Goal: Information Seeking & Learning: Compare options

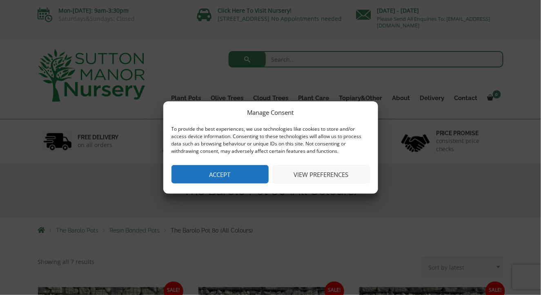
click at [233, 171] on button "Accept" at bounding box center [219, 174] width 97 height 18
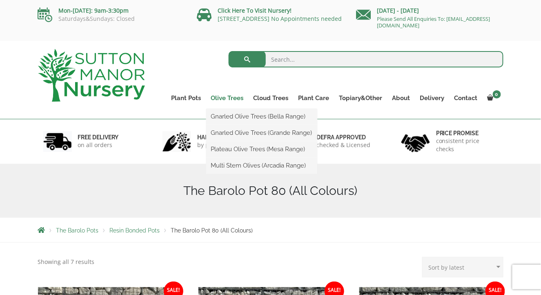
click at [233, 99] on link "Olive Trees" at bounding box center [227, 97] width 42 height 11
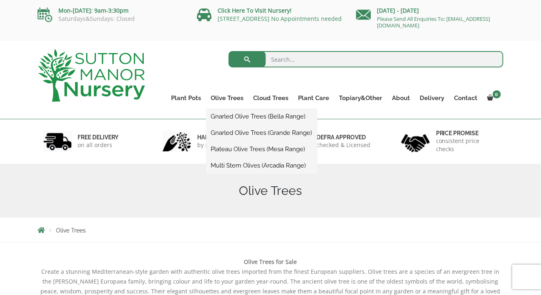
click at [227, 131] on link "Gnarled Olive Trees (Grande Range)" at bounding box center [261, 132] width 111 height 12
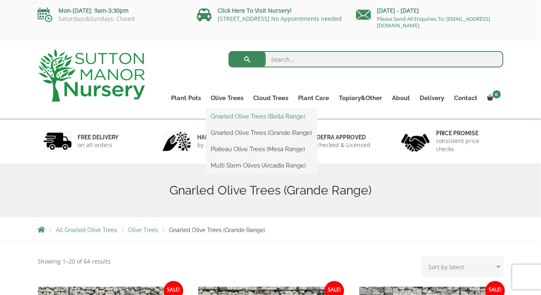
click at [227, 117] on link "Gnarled Olive Trees (Bella Range)" at bounding box center [261, 116] width 111 height 12
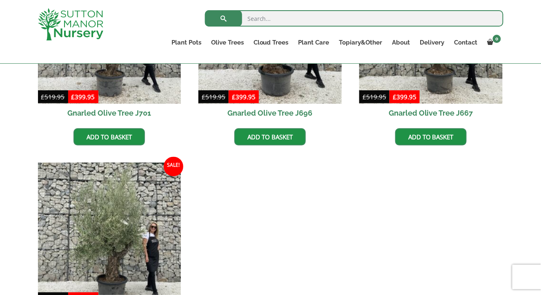
scroll to position [420, 0]
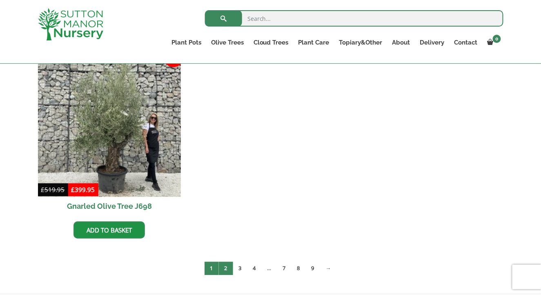
click at [226, 268] on link "2" at bounding box center [226, 268] width 14 height 13
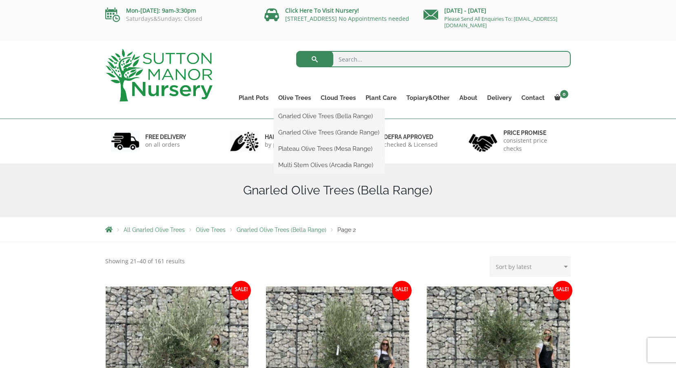
click at [298, 109] on ul "Gnarled Olive Trees (Bella Range) Gnarled Olive Trees (Grande Range) Plateau Ol…" at bounding box center [329, 141] width 111 height 65
click at [297, 98] on link "Olive Trees" at bounding box center [295, 97] width 42 height 11
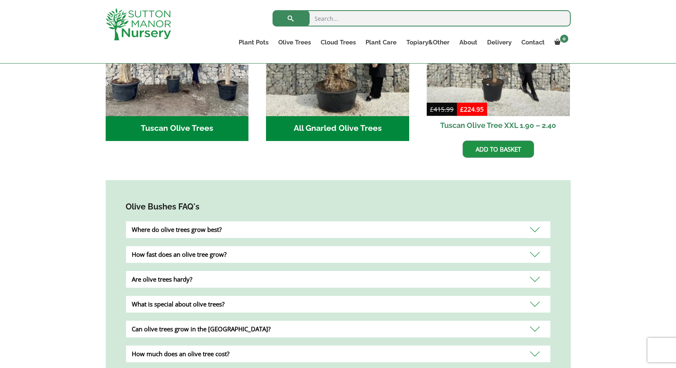
scroll to position [257, 0]
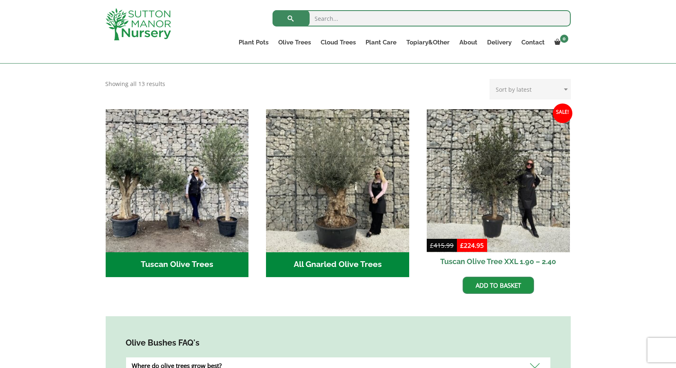
click at [162, 256] on h2 "Tuscan Olive Trees (2)" at bounding box center [177, 265] width 143 height 25
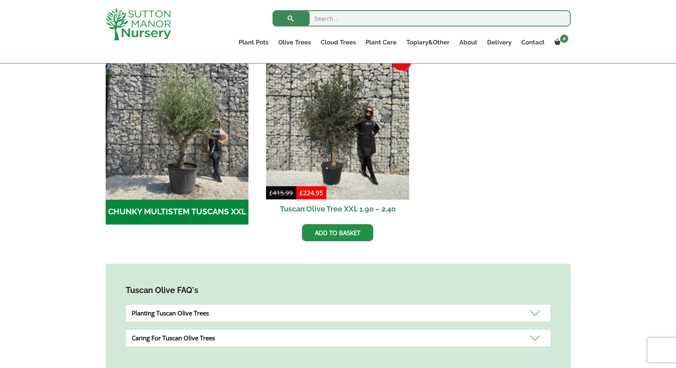
scroll to position [121, 0]
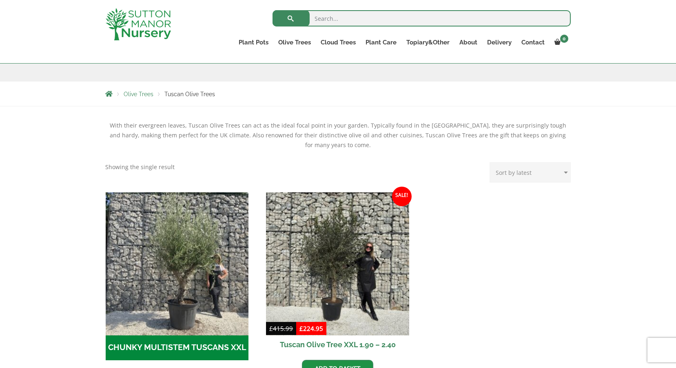
click at [170, 348] on h2 "CHUNKY MULTISTEM TUSCANS XXL (1)" at bounding box center [177, 348] width 143 height 25
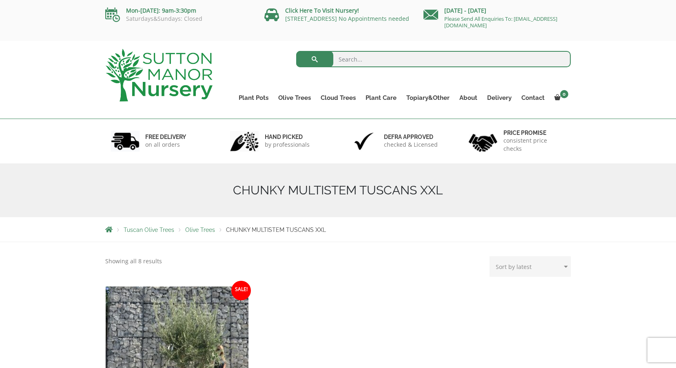
scroll to position [136, 0]
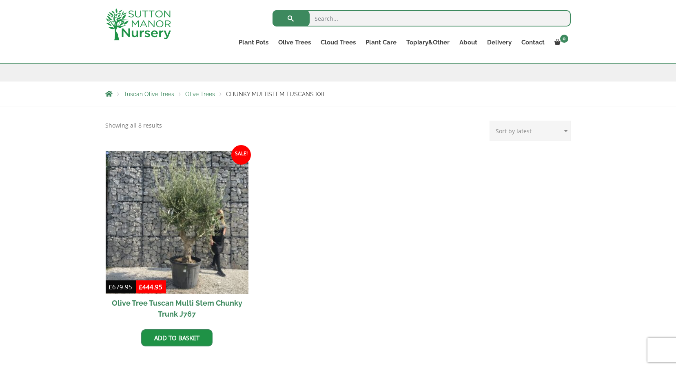
click at [203, 95] on span "Olive Trees" at bounding box center [201, 94] width 30 height 7
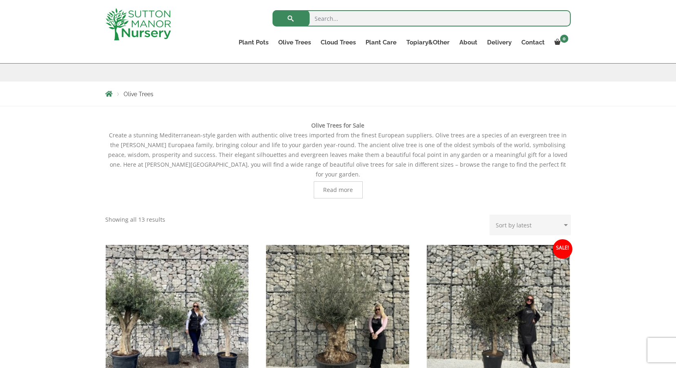
scroll to position [257, 0]
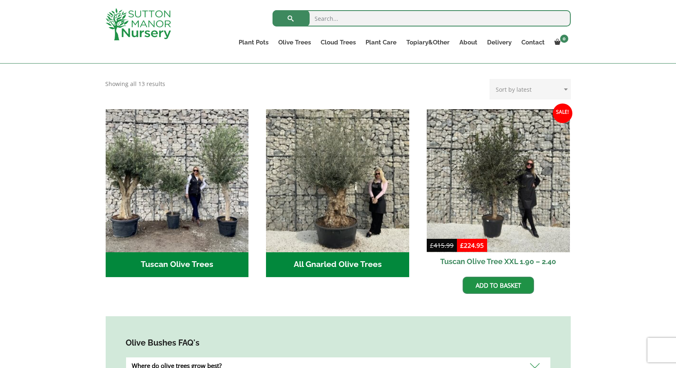
click at [526, 82] on select "Sort by popularity Sort by latest Sort by price: low to high Sort by price: hig…" at bounding box center [530, 89] width 81 height 20
select select "price-desc"
click at [492, 79] on select "Sort by popularity Sort by latest Sort by price: low to high Sort by price: hig…" at bounding box center [530, 89] width 81 height 20
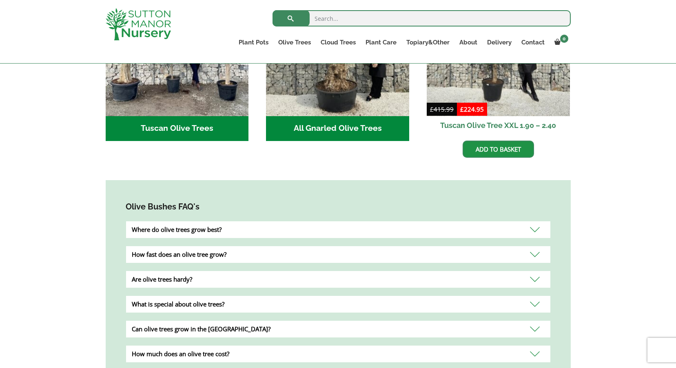
scroll to position [257, 0]
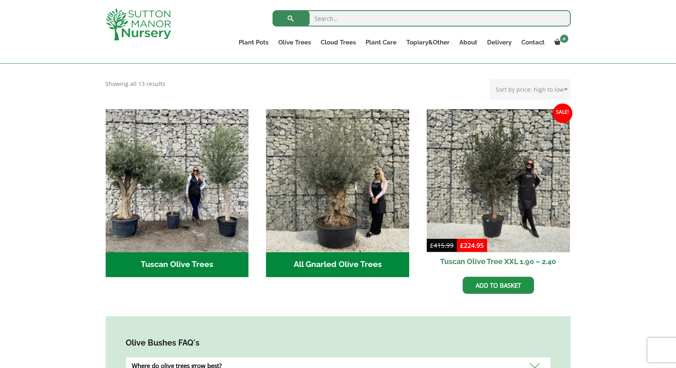
click at [339, 253] on h2 "All Gnarled Olive Trees (142)" at bounding box center [337, 265] width 143 height 25
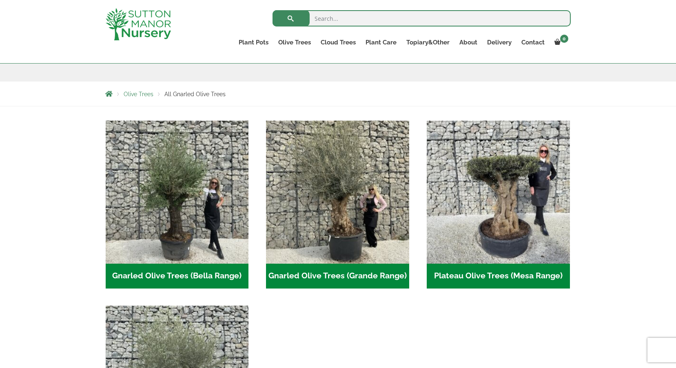
scroll to position [257, 0]
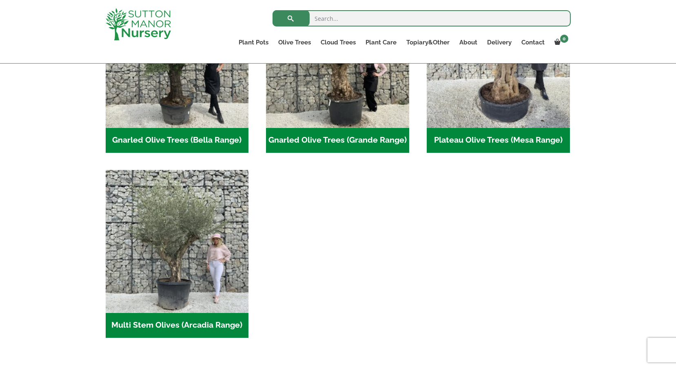
click at [151, 327] on h2 "Multi Stem Olives (Arcadia Range) (15)" at bounding box center [177, 325] width 143 height 25
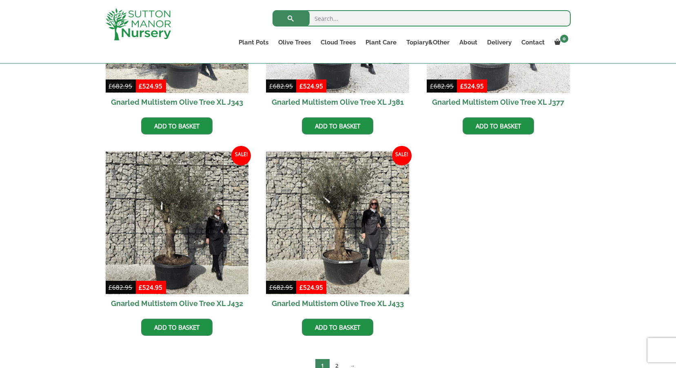
scroll to position [1209, 0]
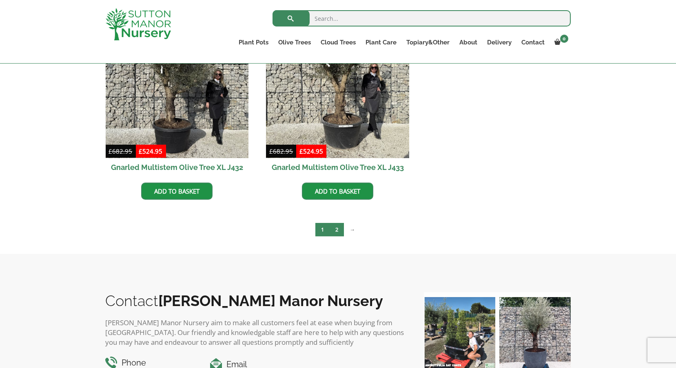
click at [338, 231] on link "2" at bounding box center [337, 229] width 14 height 13
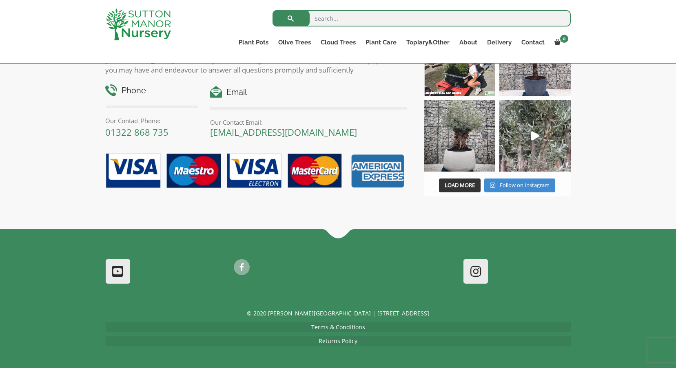
scroll to position [393, 0]
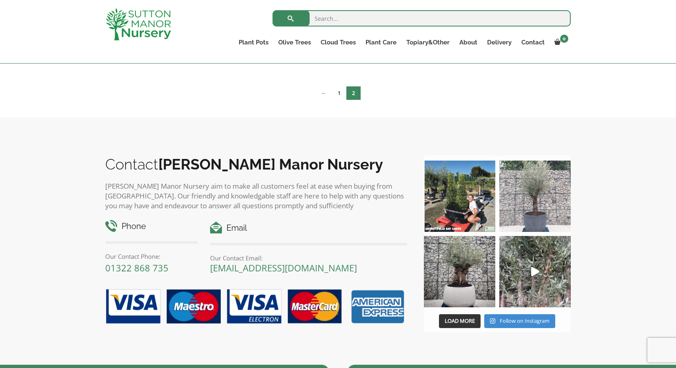
click at [522, 200] on img at bounding box center [534, 196] width 71 height 71
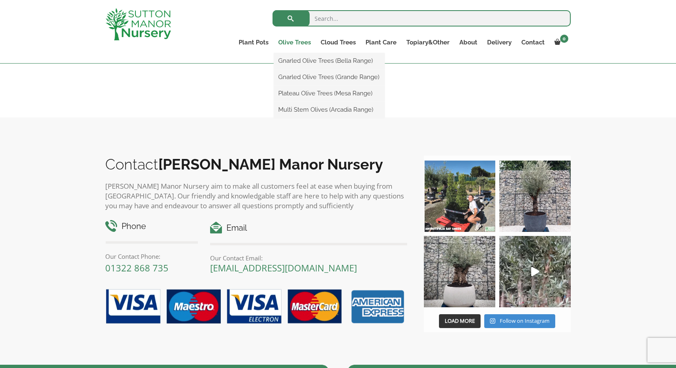
click at [293, 44] on link "Olive Trees" at bounding box center [295, 42] width 42 height 11
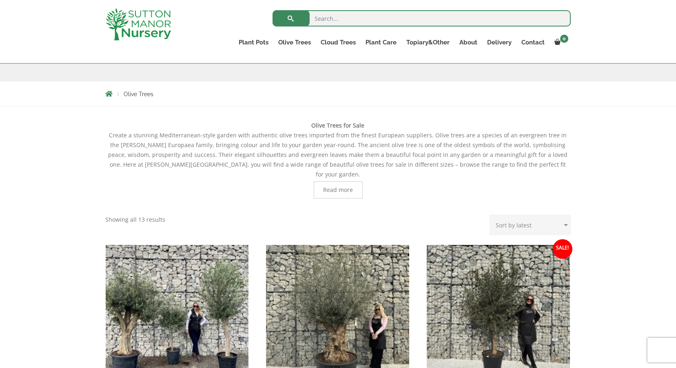
scroll to position [257, 0]
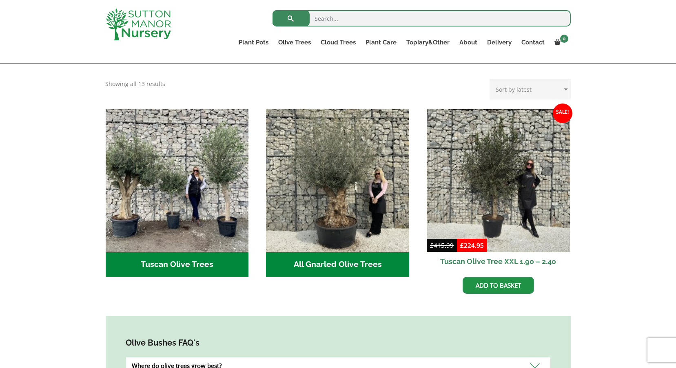
click at [177, 257] on h2 "Tuscan Olive Trees (2)" at bounding box center [177, 265] width 143 height 25
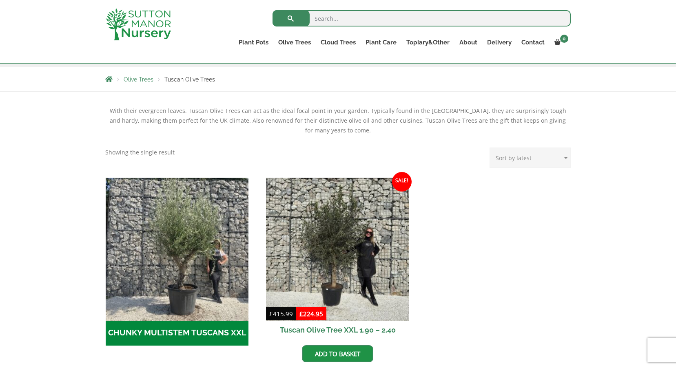
scroll to position [257, 0]
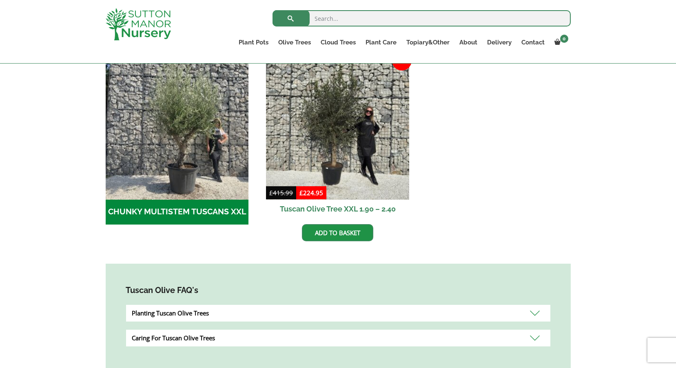
click at [164, 212] on h2 "CHUNKY MULTISTEM TUSCANS XXL (1)" at bounding box center [177, 212] width 143 height 25
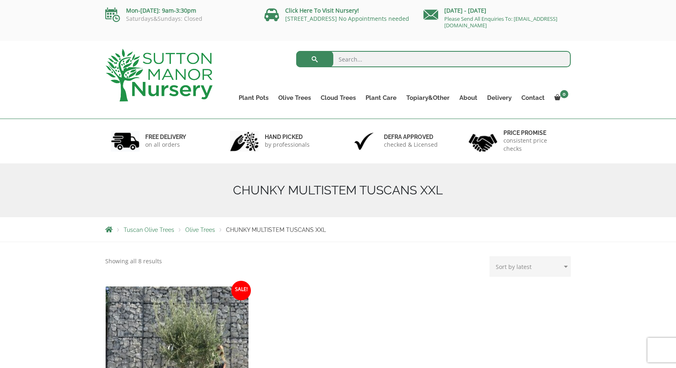
scroll to position [136, 0]
